Goal: Task Accomplishment & Management: Complete application form

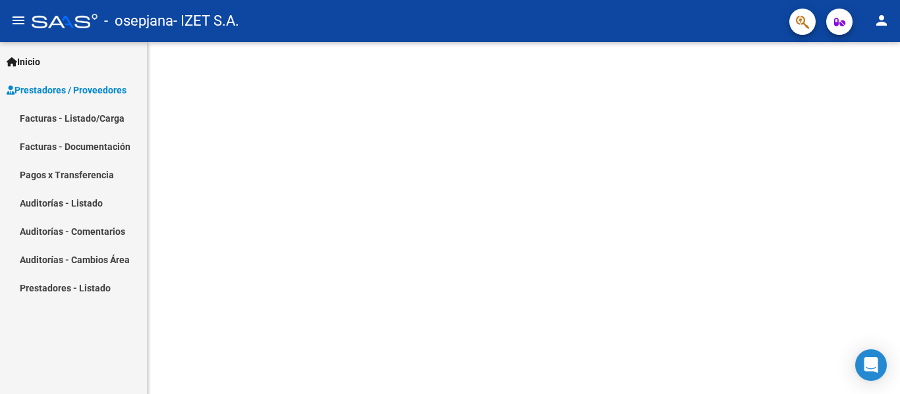
click at [38, 59] on span "Inicio" at bounding box center [24, 62] width 34 height 14
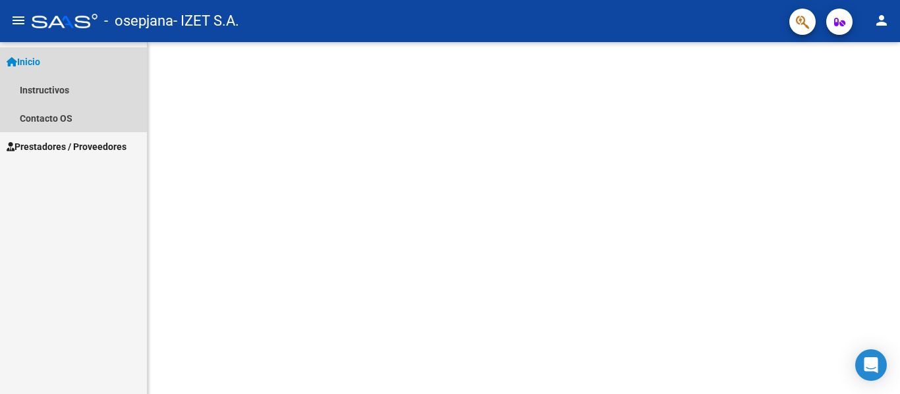
click at [37, 57] on span "Inicio" at bounding box center [24, 62] width 34 height 14
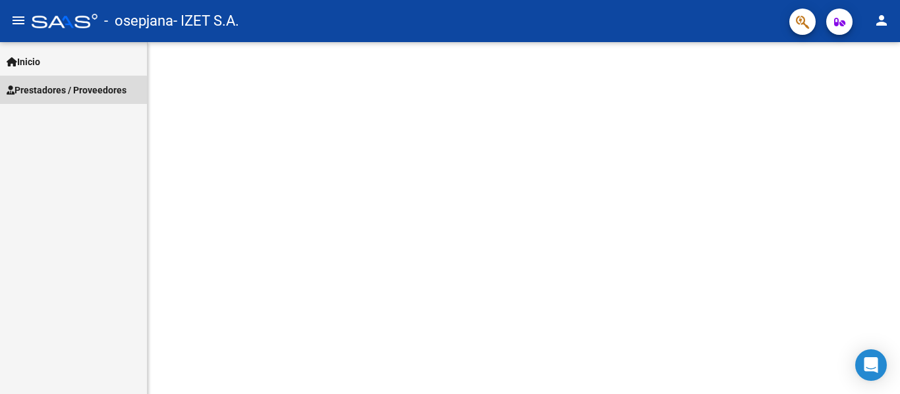
click at [49, 92] on span "Prestadores / Proveedores" at bounding box center [67, 90] width 120 height 14
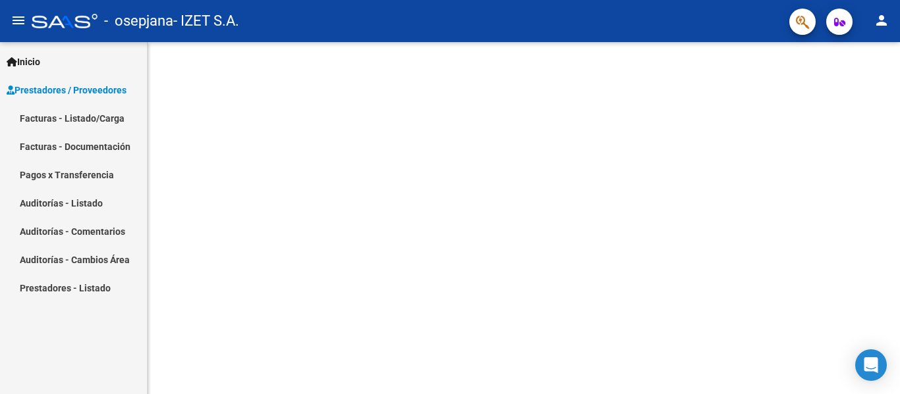
click at [59, 121] on link "Facturas - Listado/Carga" at bounding box center [73, 118] width 147 height 28
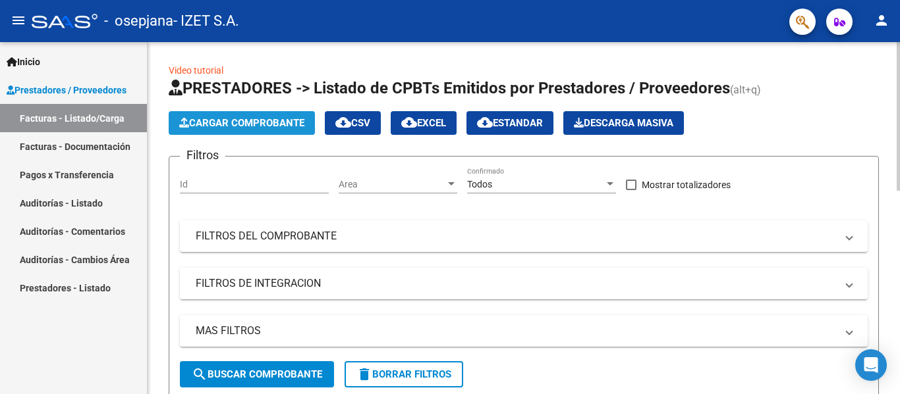
click at [259, 124] on span "Cargar Comprobante" at bounding box center [241, 123] width 125 height 12
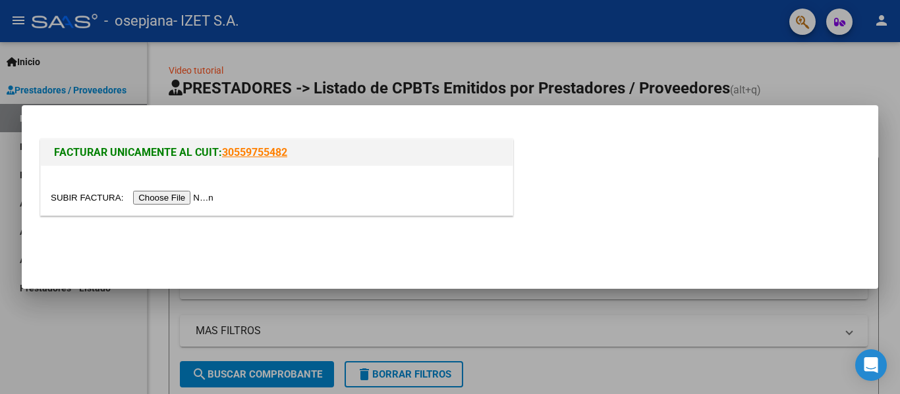
click at [190, 202] on input "file" at bounding box center [134, 198] width 167 height 14
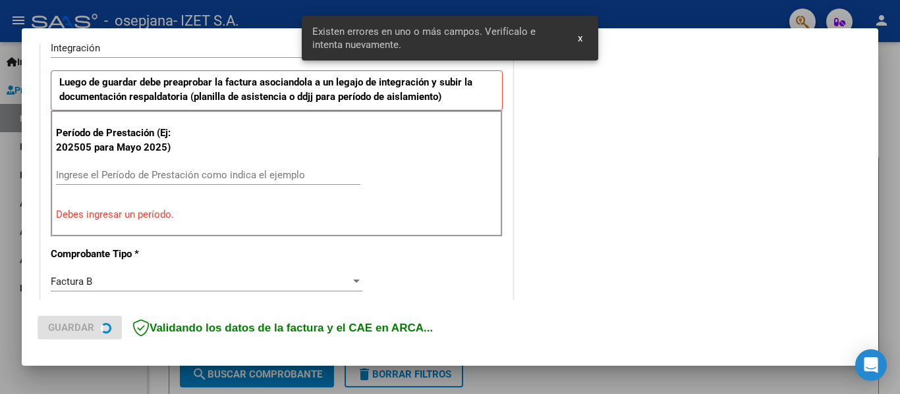
scroll to position [371, 0]
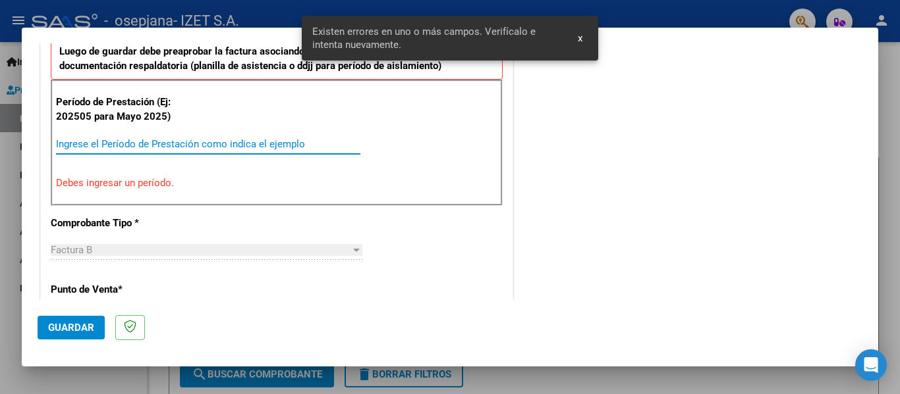
click at [187, 138] on input "Ingrese el Período de Prestación como indica el ejemplo" at bounding box center [208, 144] width 304 height 12
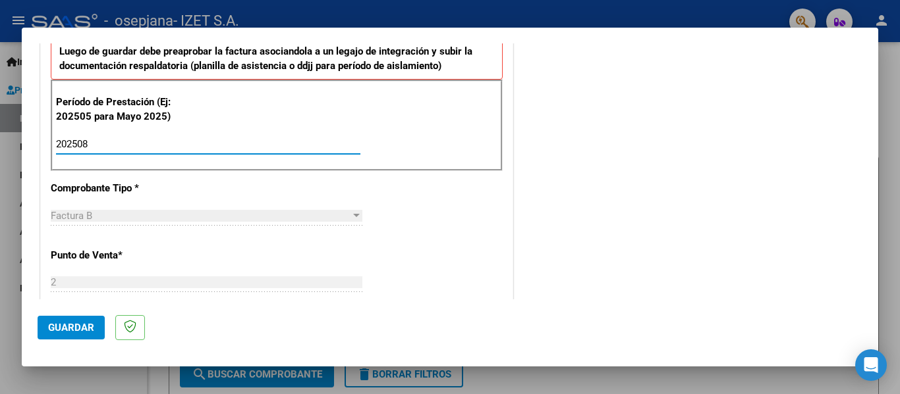
type input "202508"
click at [59, 335] on button "Guardar" at bounding box center [71, 328] width 67 height 24
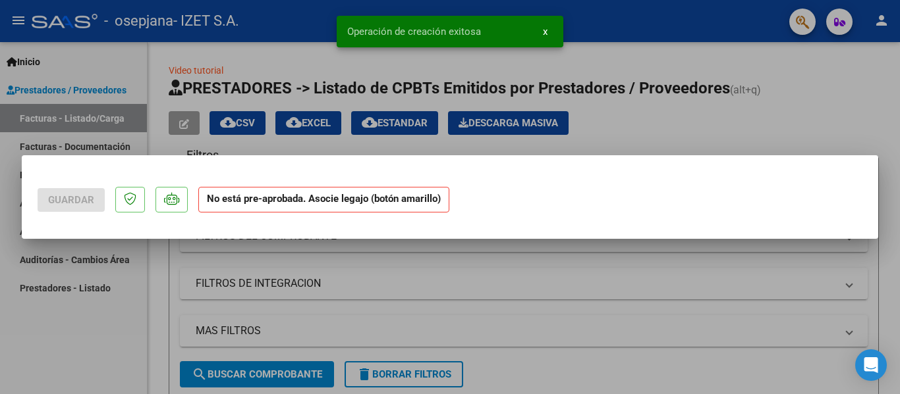
scroll to position [0, 0]
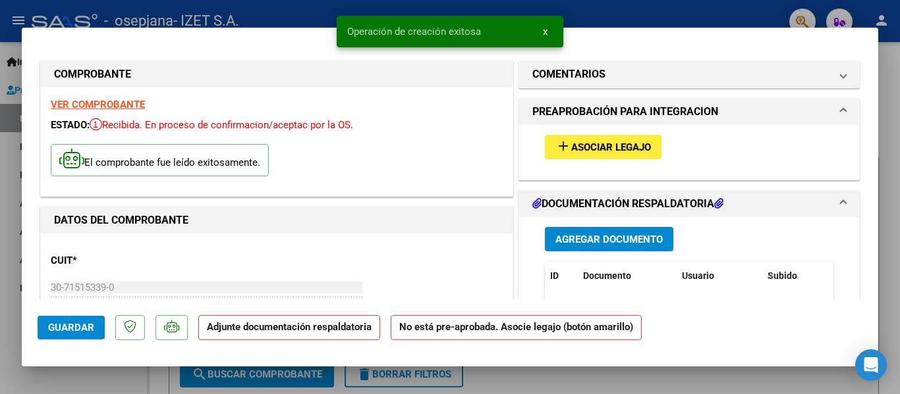
click at [582, 148] on span "Asociar Legajo" at bounding box center [611, 148] width 80 height 12
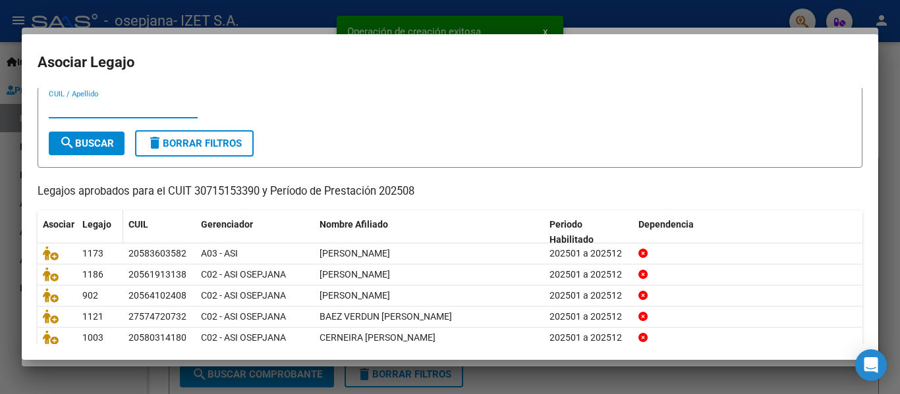
scroll to position [66, 0]
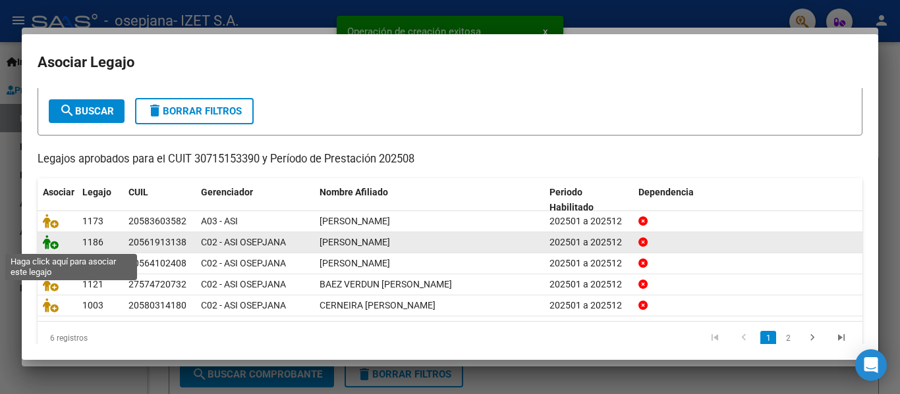
click at [51, 244] on icon at bounding box center [51, 242] width 16 height 14
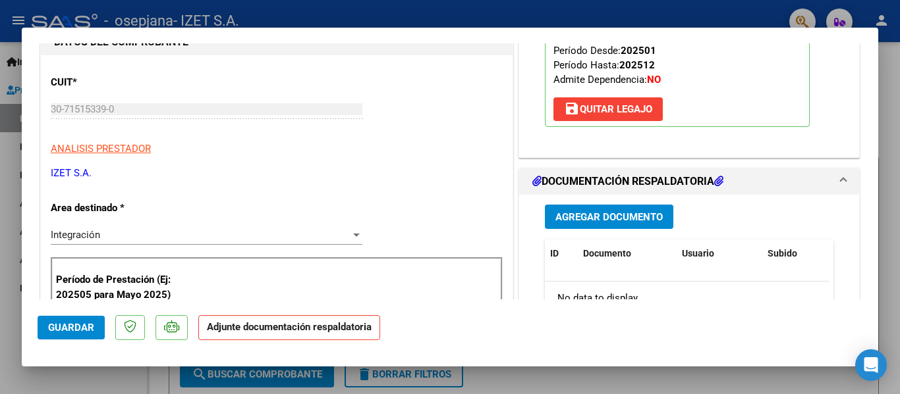
scroll to position [198, 0]
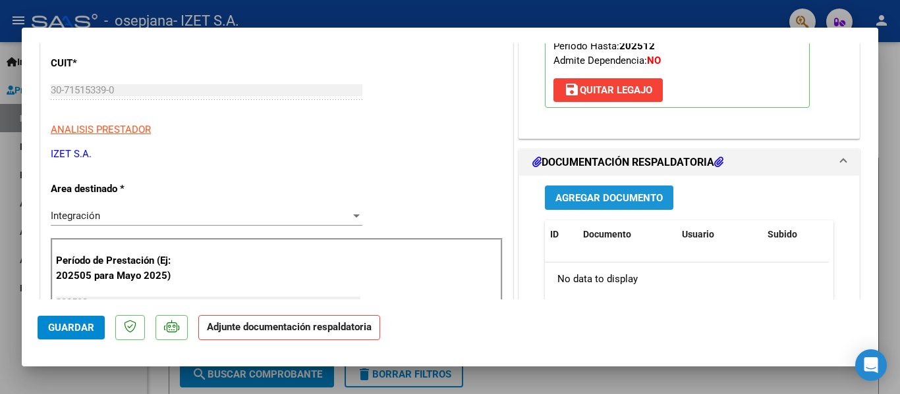
click at [572, 196] on span "Agregar Documento" at bounding box center [608, 198] width 107 height 12
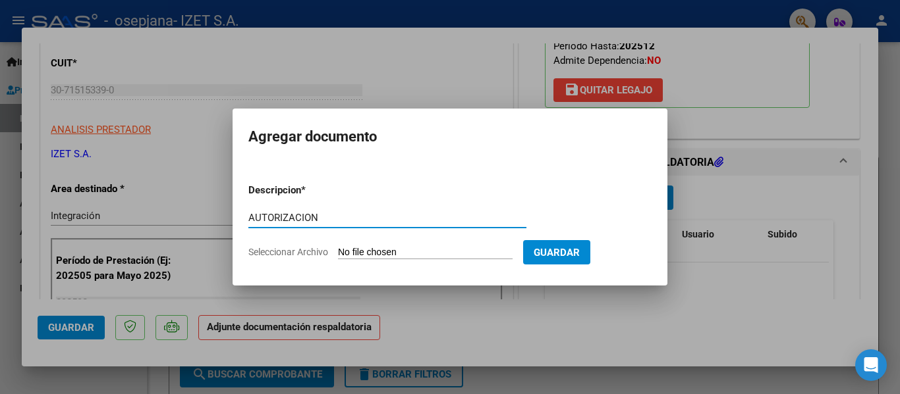
type input "AUTORIZACION"
click at [385, 247] on input "Seleccionar Archivo" at bounding box center [425, 253] width 175 height 13
type input "C:\fakepath\ALCARAZ AUT FEB-DIC.pdf"
click at [236, 65] on div at bounding box center [450, 197] width 900 height 394
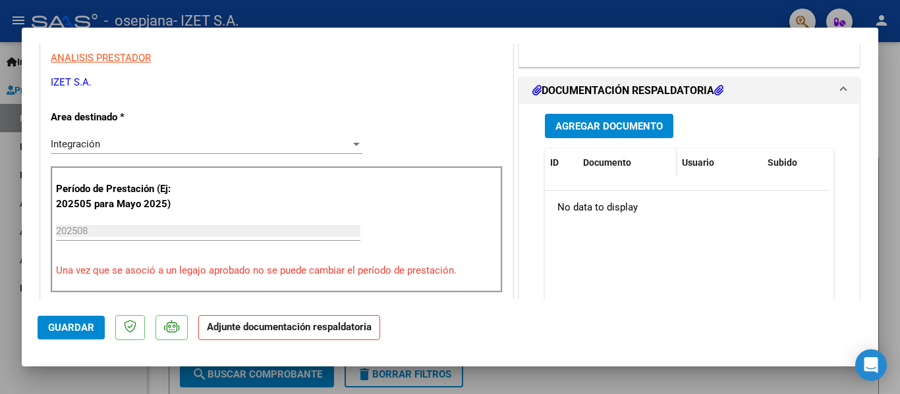
scroll to position [263, 0]
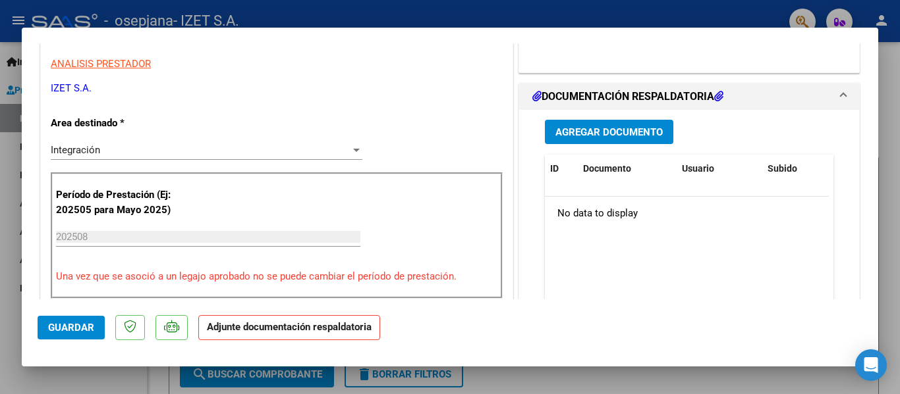
click at [569, 119] on div "Agregar Documento ID Documento Usuario Subido Acción No data to display 0 total…" at bounding box center [689, 241] width 308 height 263
click at [572, 130] on span "Agregar Documento" at bounding box center [608, 132] width 107 height 12
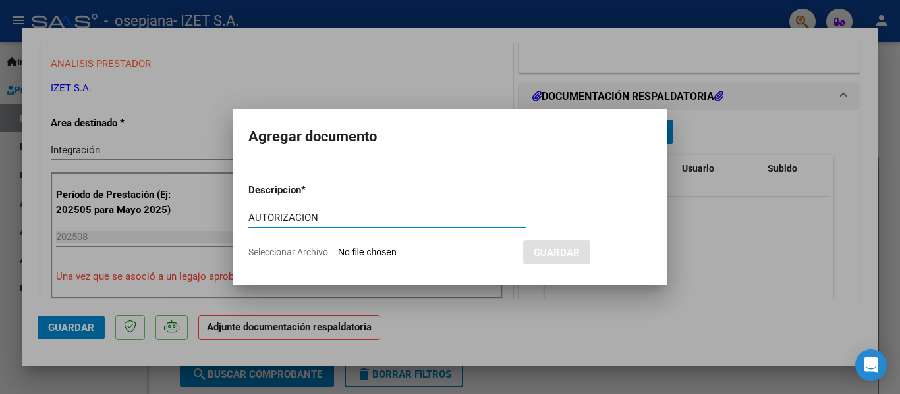
type input "AUTORIZACION"
click at [368, 248] on input "Seleccionar Archivo" at bounding box center [425, 253] width 175 height 13
type input "C:\fakepath\ALCARAZ AUT FEB-DIC.pdf"
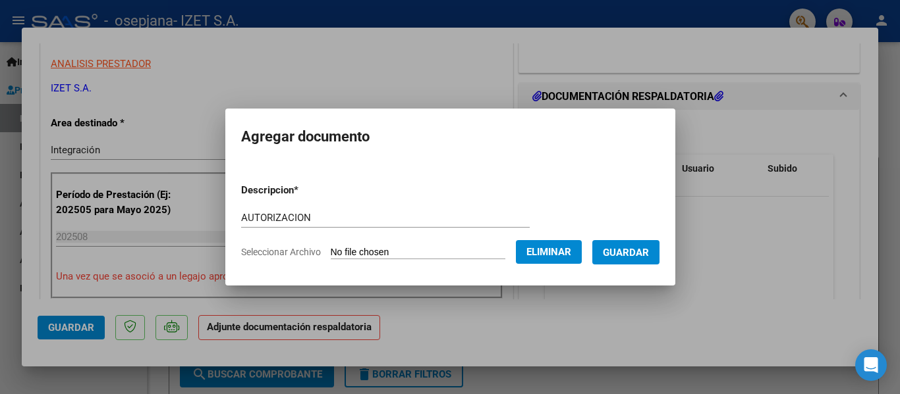
click at [614, 250] on span "Guardar" at bounding box center [626, 253] width 46 height 12
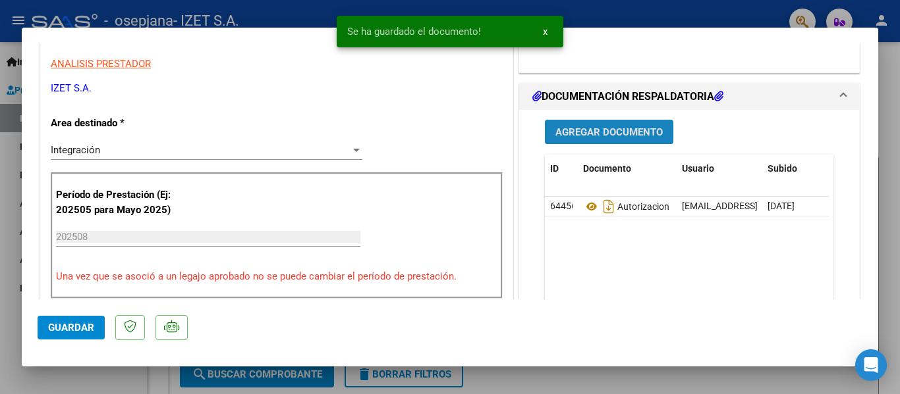
click at [591, 127] on span "Agregar Documento" at bounding box center [608, 132] width 107 height 12
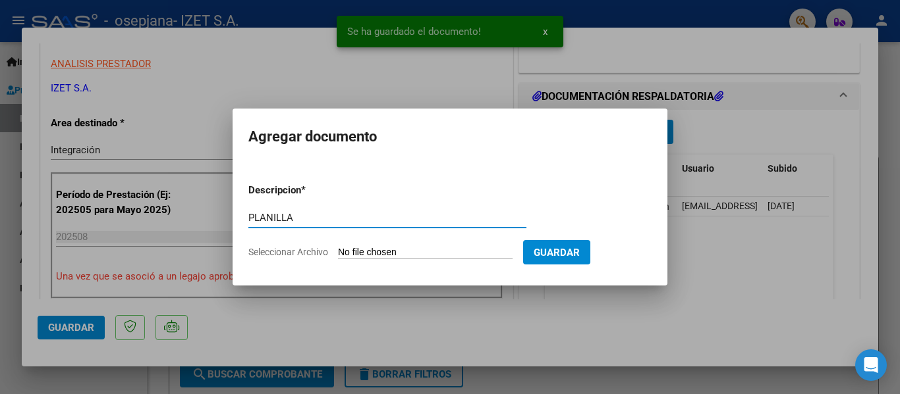
type input "PLANILLA"
click at [400, 254] on input "Seleccionar Archivo" at bounding box center [425, 253] width 175 height 13
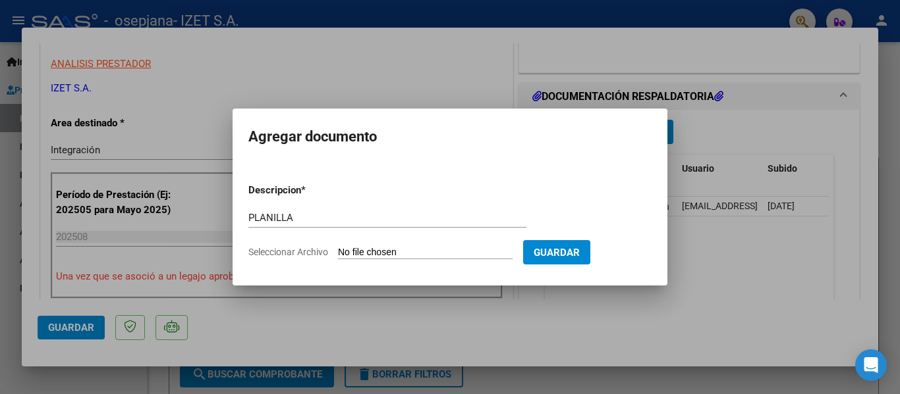
type input "C:\fakepath\PLANILLA_56191313_ALCARAZ_AGOSTO.pdf"
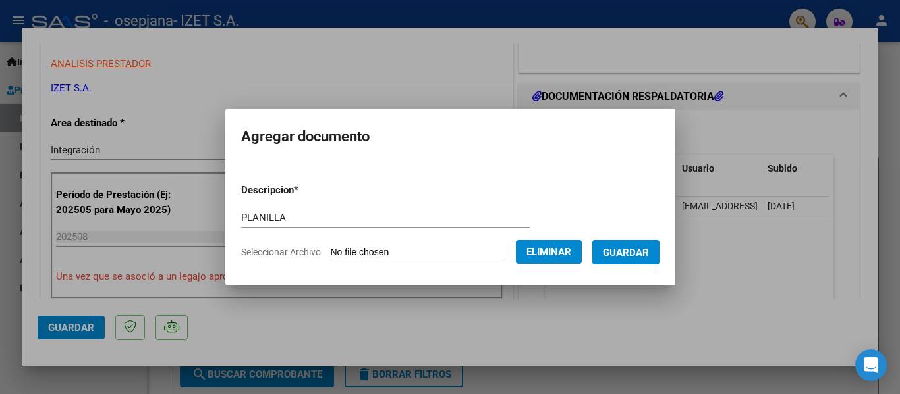
click at [625, 250] on span "Guardar" at bounding box center [626, 253] width 46 height 12
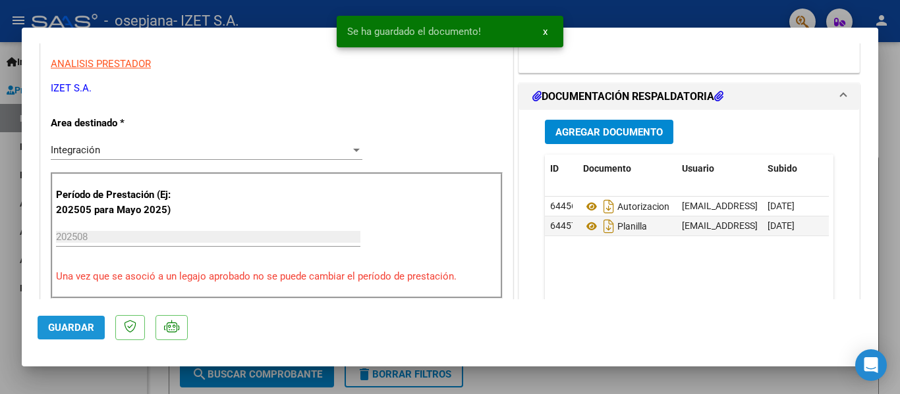
click at [80, 328] on span "Guardar" at bounding box center [71, 328] width 46 height 12
click at [78, 375] on div at bounding box center [450, 197] width 900 height 394
type input "$ 0,00"
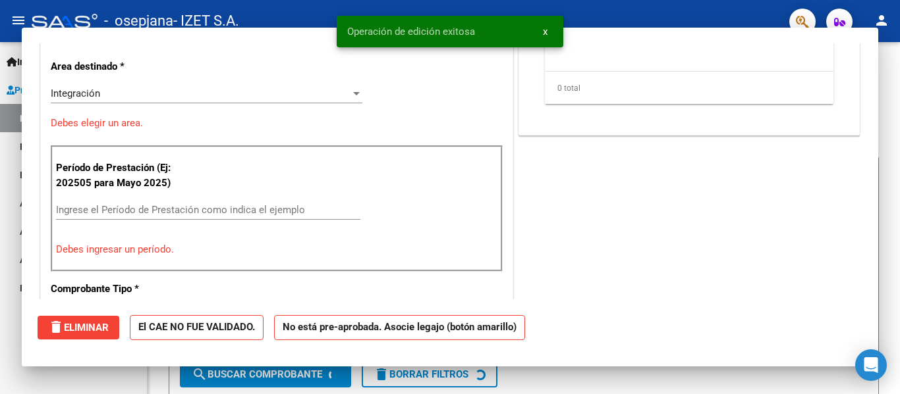
scroll to position [223, 0]
